Goal: Task Accomplishment & Management: Manage account settings

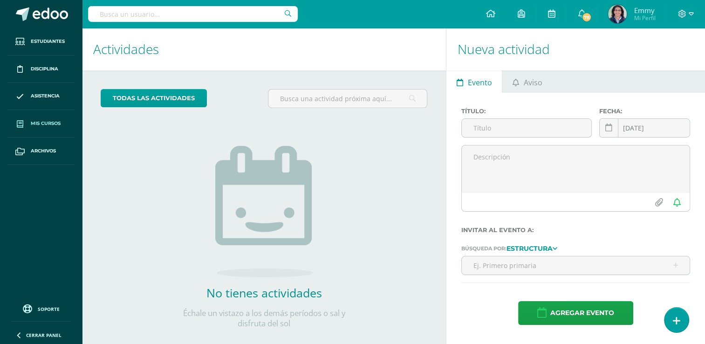
click at [58, 122] on span "Mis cursos" at bounding box center [46, 123] width 30 height 7
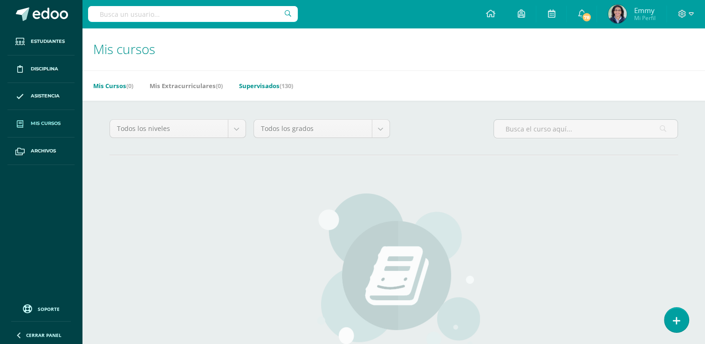
click at [271, 86] on link "Supervisados (130)" at bounding box center [266, 85] width 54 height 15
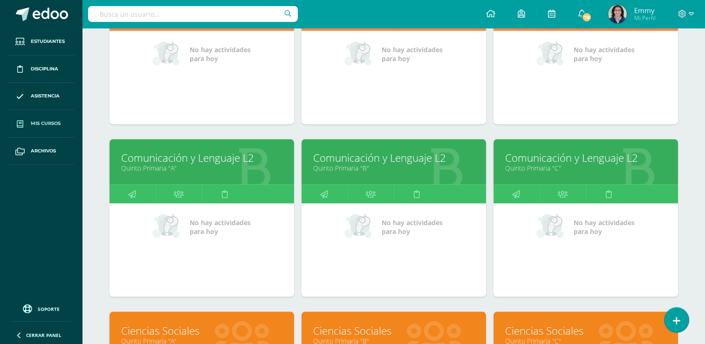
scroll to position [1621, 0]
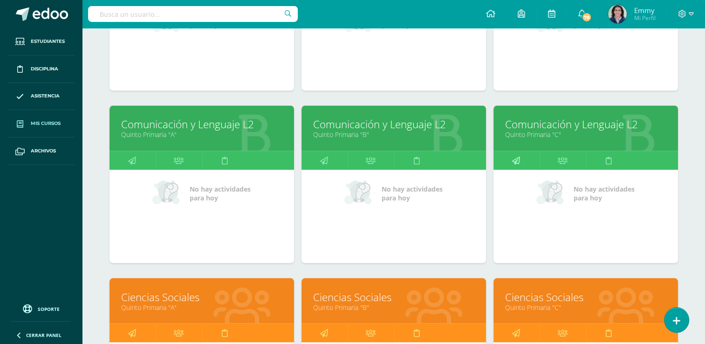
click at [523, 154] on link at bounding box center [517, 160] width 46 height 19
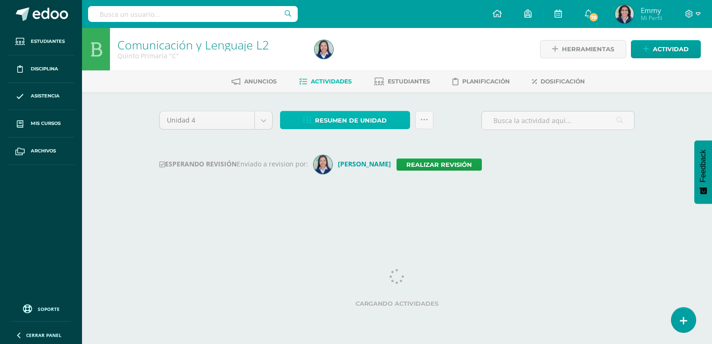
click at [360, 120] on span "Resumen de unidad" at bounding box center [351, 120] width 72 height 17
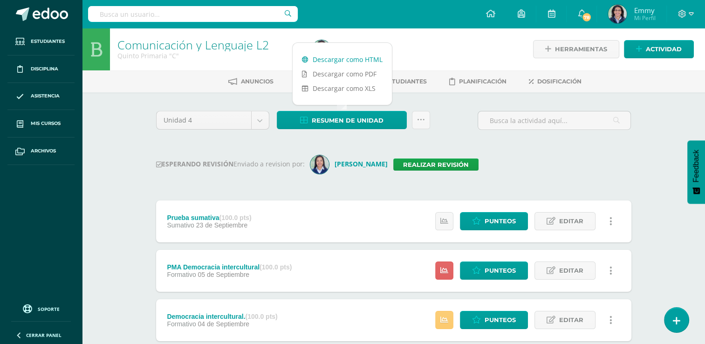
click at [354, 56] on link "Descargar como HTML" at bounding box center [342, 59] width 99 height 14
click at [423, 165] on link "Realizar revisión" at bounding box center [435, 165] width 85 height 12
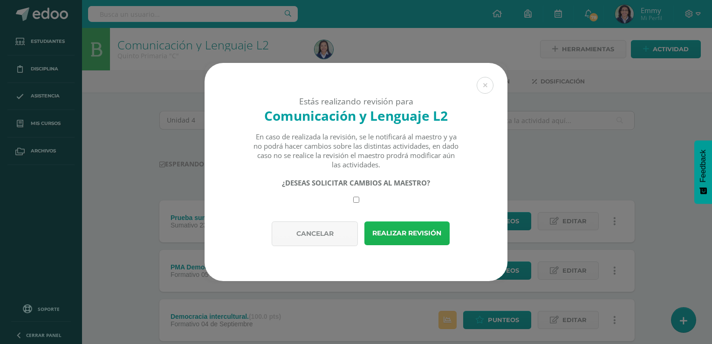
click at [407, 234] on button "Realizar revisión" at bounding box center [407, 233] width 85 height 24
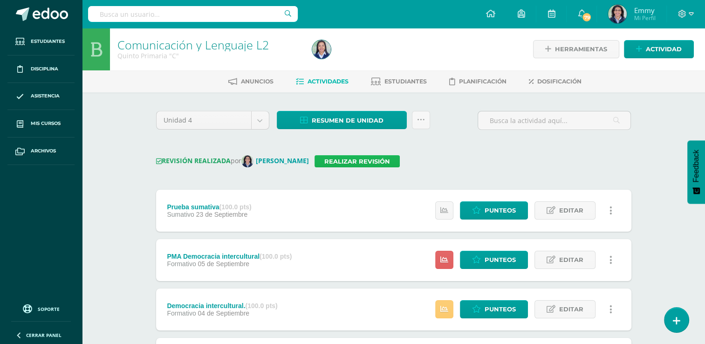
click at [361, 158] on link "Realizar revisión" at bounding box center [357, 161] width 85 height 12
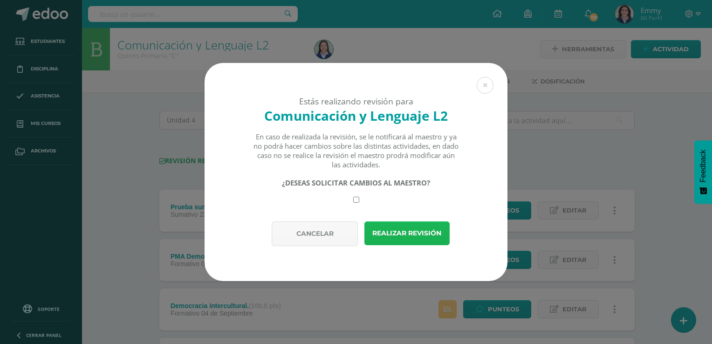
click at [388, 236] on button "Realizar revisión" at bounding box center [407, 233] width 85 height 24
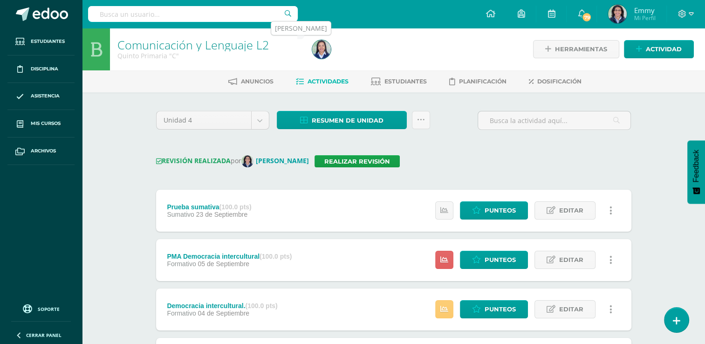
click at [323, 43] on img at bounding box center [321, 49] width 19 height 19
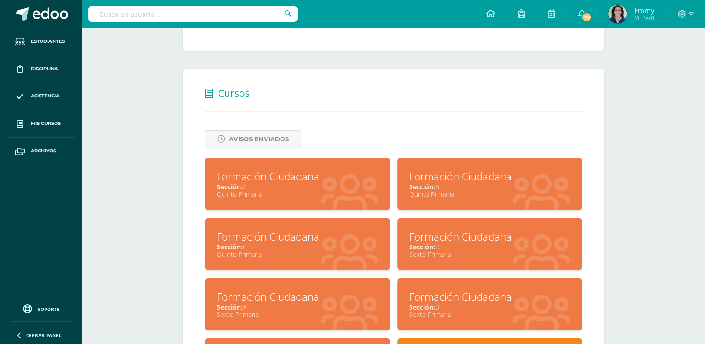
scroll to position [373, 0]
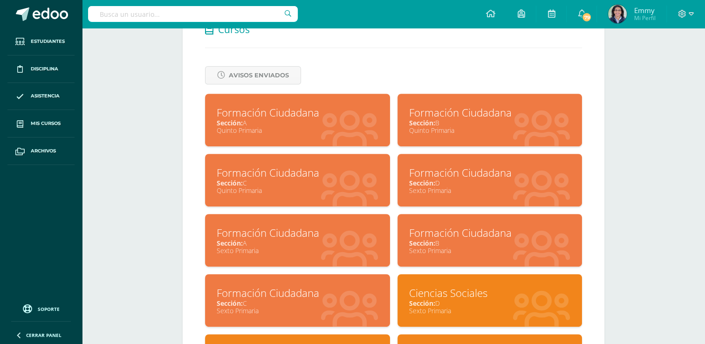
click at [305, 122] on div "Sección: A" at bounding box center [298, 122] width 162 height 9
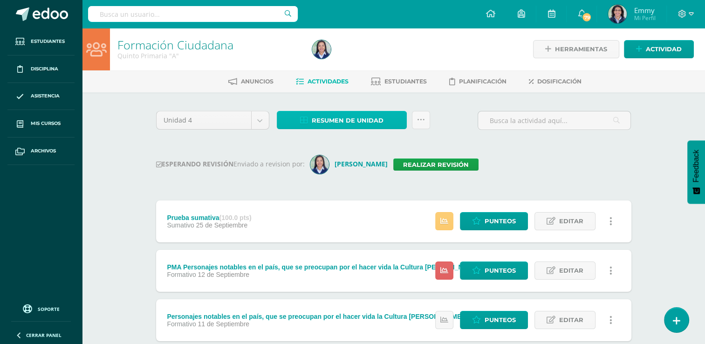
click at [366, 112] on span "Resumen de unidad" at bounding box center [348, 120] width 72 height 17
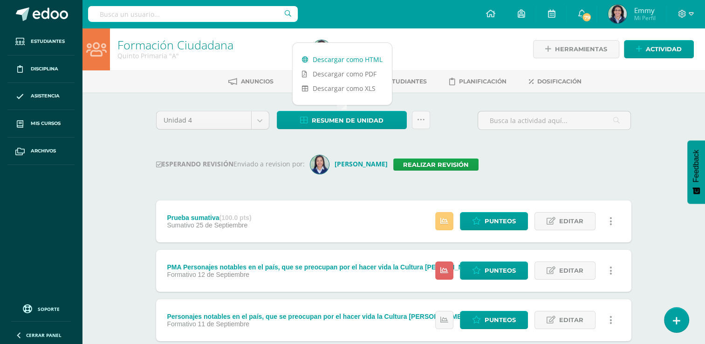
click at [353, 57] on link "Descargar como HTML" at bounding box center [342, 59] width 99 height 14
click at [324, 155] on img at bounding box center [319, 164] width 19 height 19
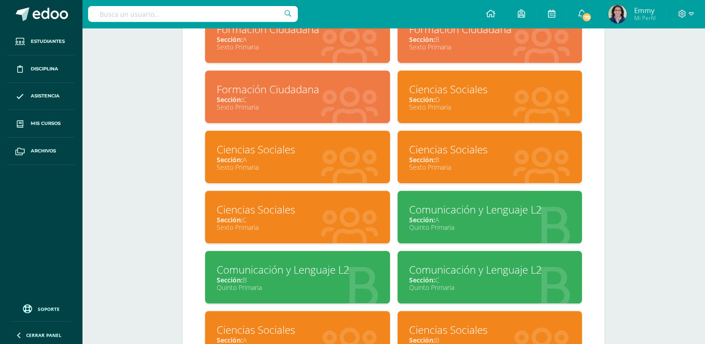
scroll to position [699, 0]
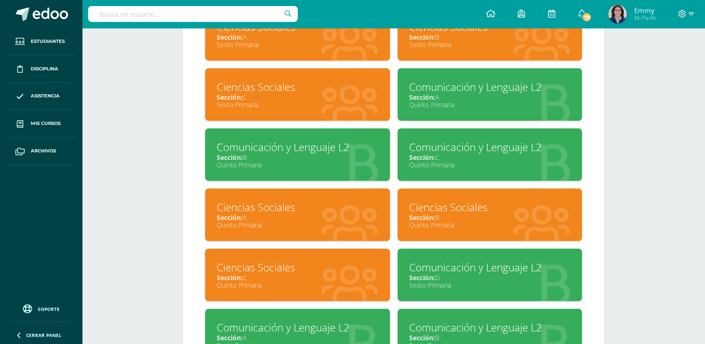
click at [468, 100] on div "Comunicación y Lenguaje L2 Sección: A Quinto Primaria" at bounding box center [490, 94] width 185 height 53
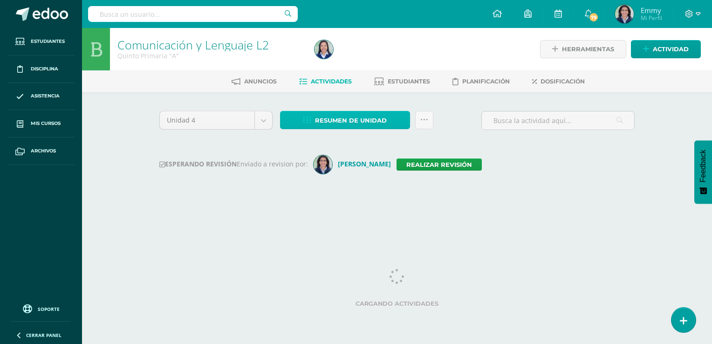
click at [364, 124] on span "Resumen de unidad" at bounding box center [351, 120] width 72 height 17
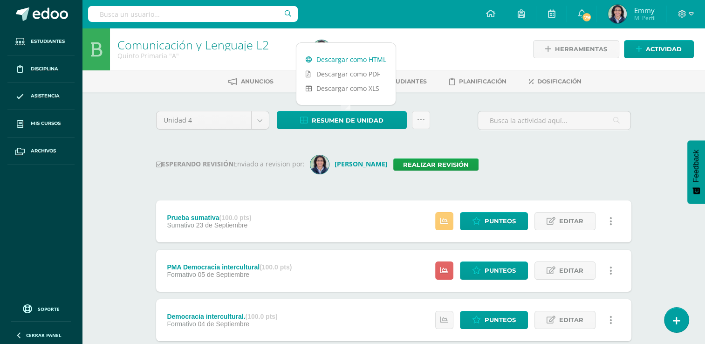
click at [353, 53] on link "Descargar como HTML" at bounding box center [346, 59] width 99 height 14
click at [438, 46] on div at bounding box center [408, 49] width 199 height 42
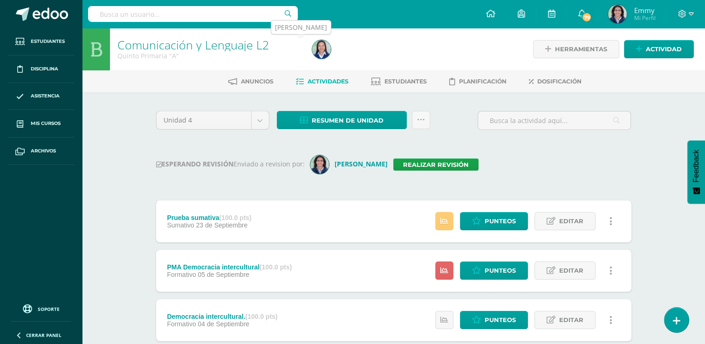
click at [318, 46] on img at bounding box center [321, 49] width 19 height 19
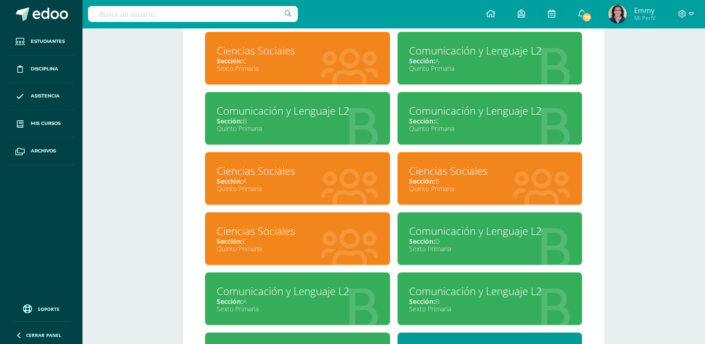
scroll to position [746, 0]
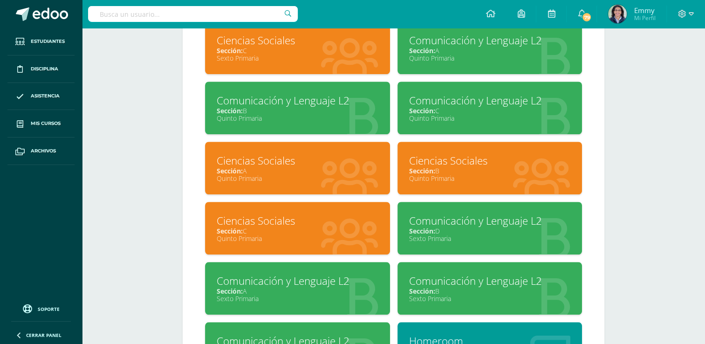
click at [356, 161] on div "Ciencias Sociales" at bounding box center [298, 160] width 162 height 14
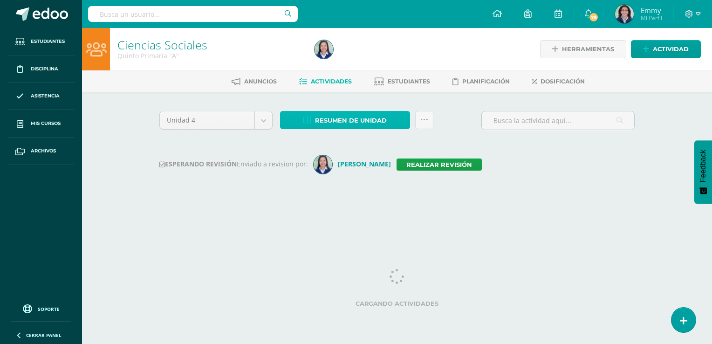
click at [377, 115] on span "Resumen de unidad" at bounding box center [351, 120] width 72 height 17
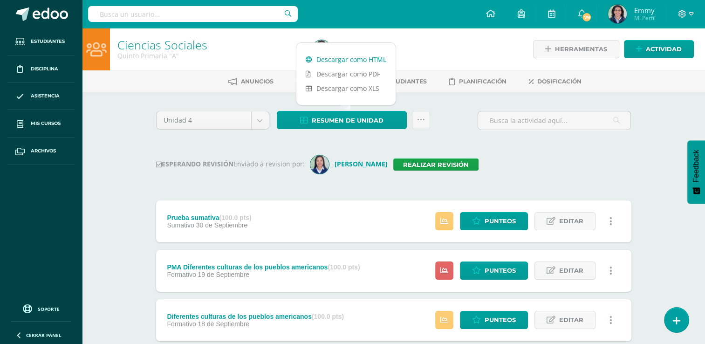
click at [339, 55] on link "Descargar como HTML" at bounding box center [346, 59] width 99 height 14
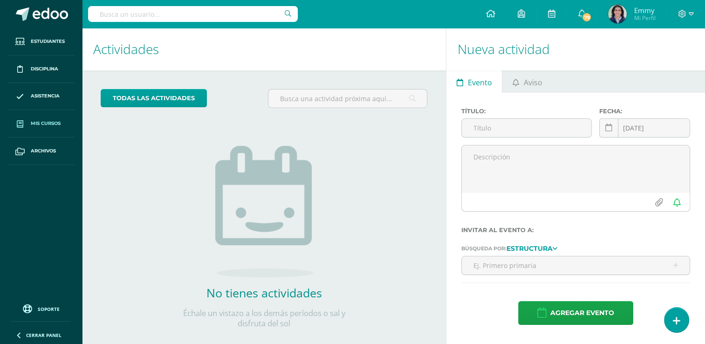
click at [43, 120] on span "Mis cursos" at bounding box center [46, 123] width 30 height 7
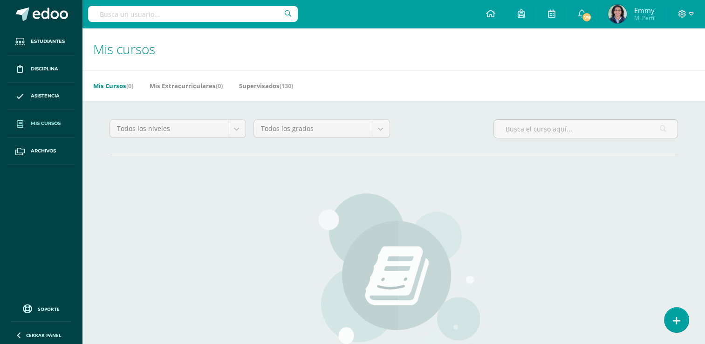
click at [51, 122] on span "Mis cursos" at bounding box center [46, 123] width 30 height 7
